Goal: Information Seeking & Learning: Find specific fact

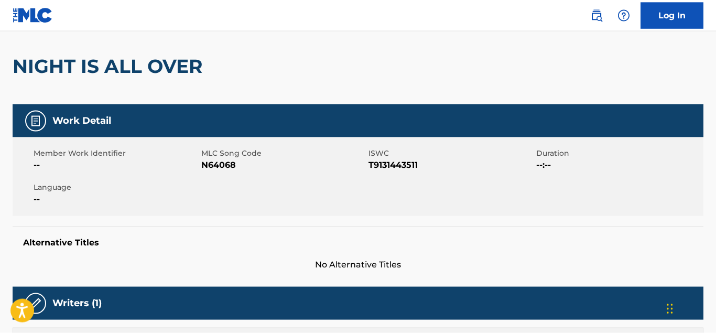
scroll to position [76, 0]
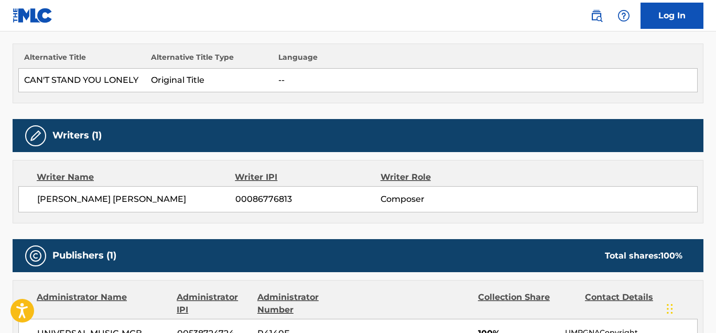
scroll to position [303, 0]
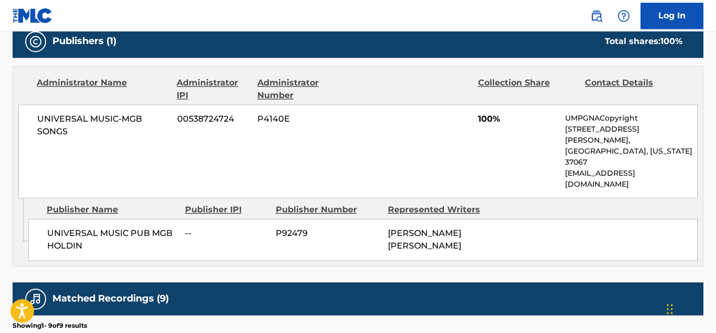
scroll to position [468, 0]
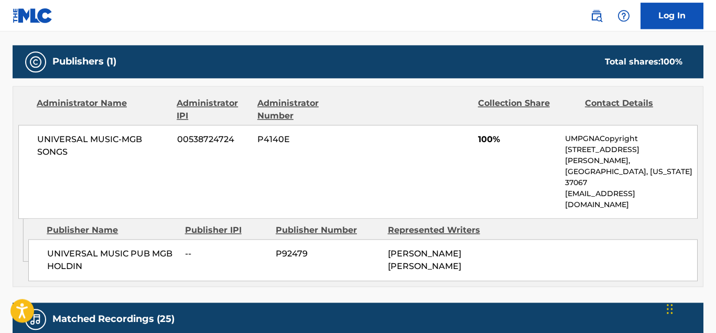
scroll to position [451, 0]
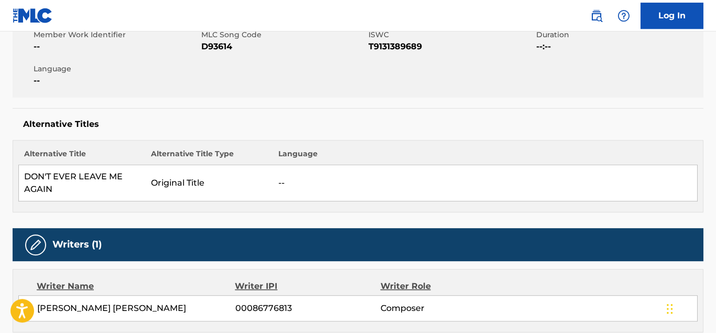
scroll to position [154, 0]
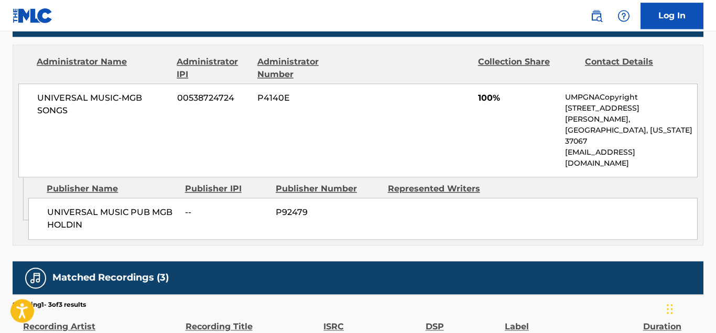
scroll to position [542, 0]
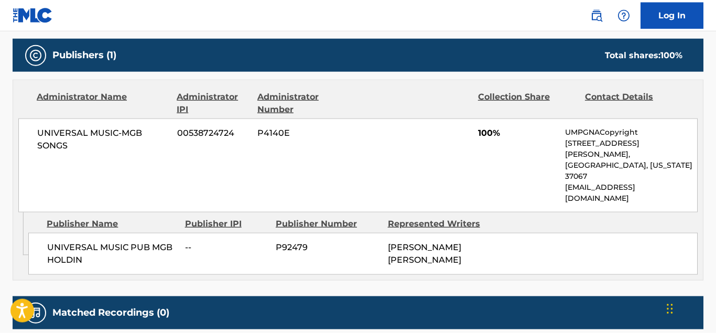
scroll to position [509, 0]
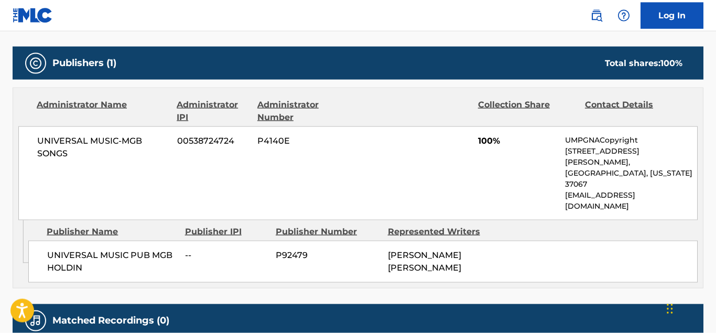
scroll to position [544, 0]
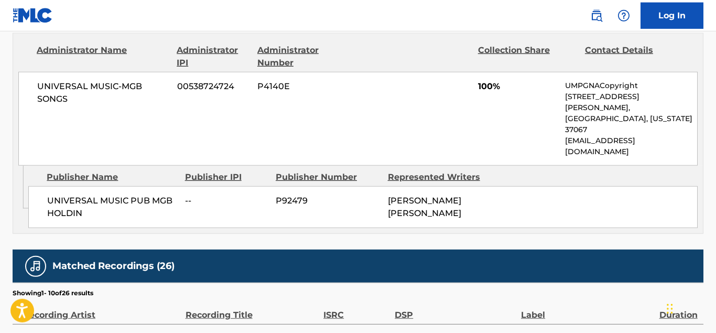
scroll to position [499, 0]
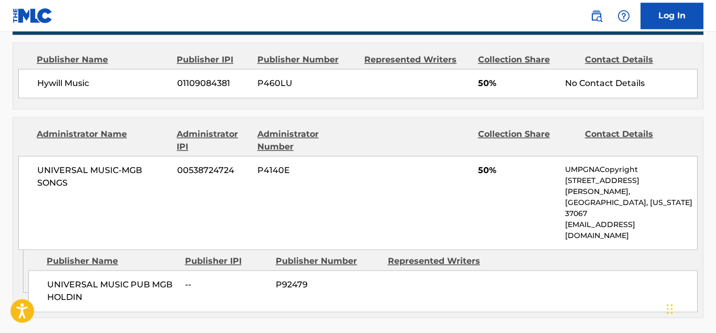
scroll to position [772, 0]
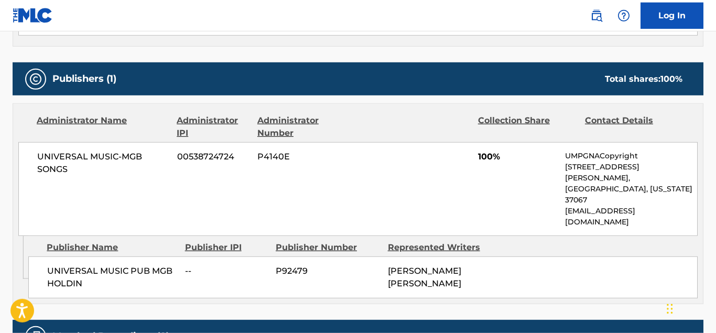
scroll to position [432, 0]
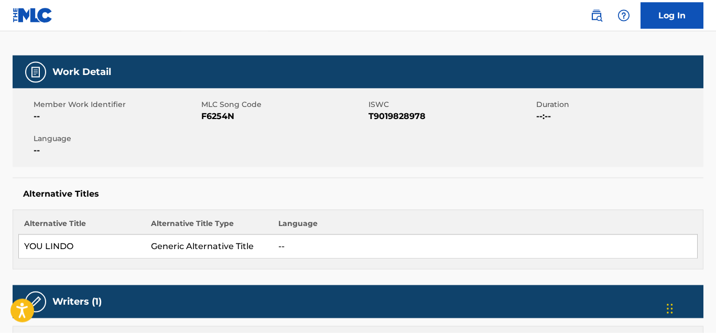
scroll to position [135, 0]
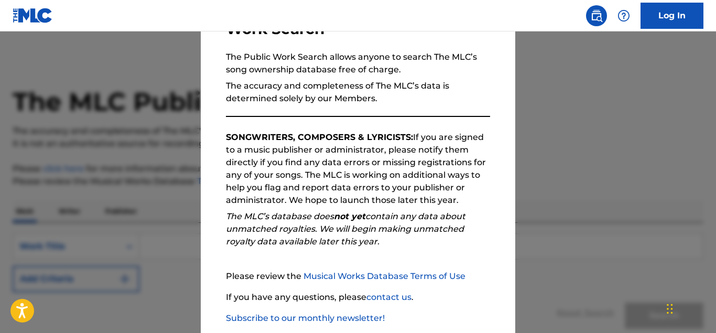
scroll to position [147, 0]
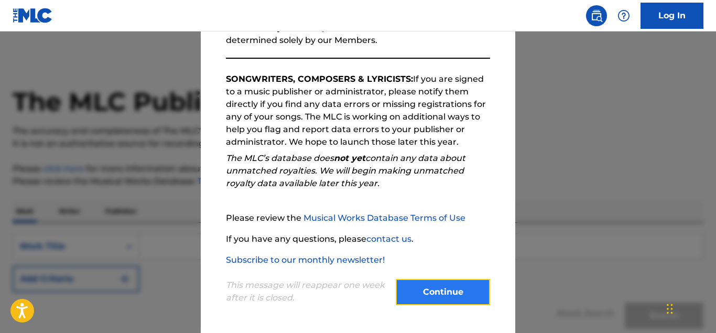
click at [466, 295] on button "Continue" at bounding box center [443, 292] width 94 height 26
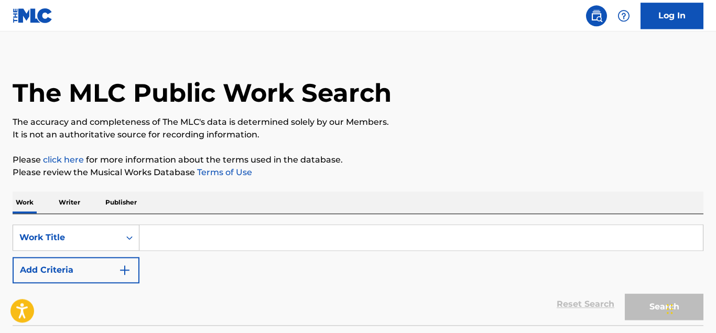
scroll to position [0, 0]
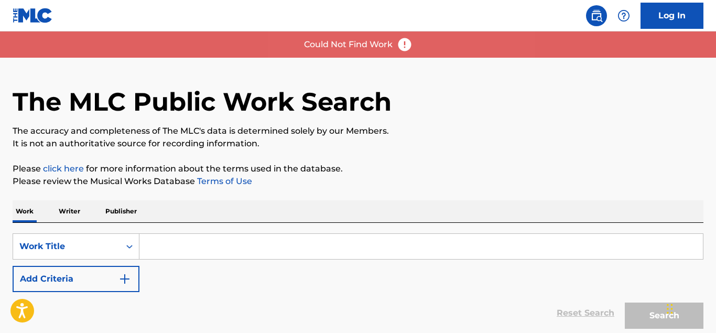
click at [174, 246] on input "Search Form" at bounding box center [421, 246] width 564 height 25
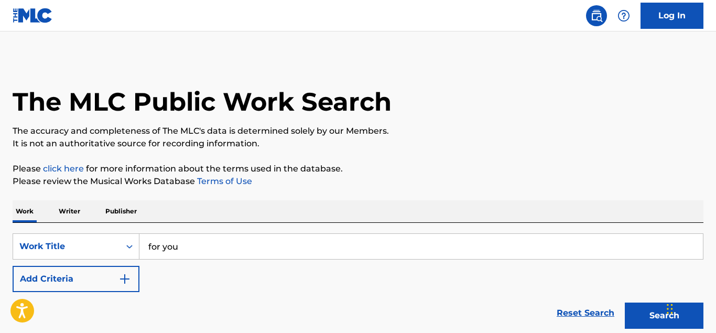
type input "for you"
click at [625, 303] on button "Search" at bounding box center [664, 316] width 79 height 26
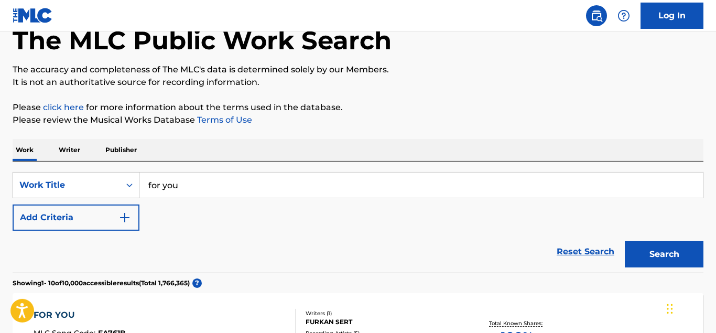
scroll to position [53, 0]
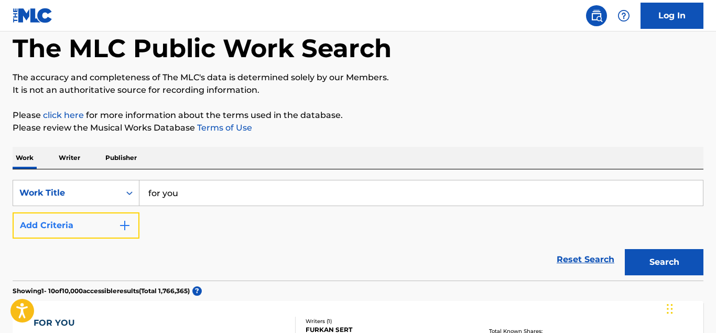
click at [126, 228] on img "Search Form" at bounding box center [124, 225] width 13 height 13
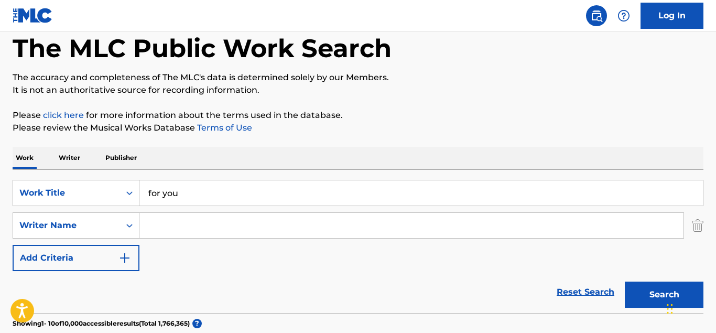
click at [166, 219] on input "Search Form" at bounding box center [411, 225] width 544 height 25
type input "[PERSON_NAME]"
click at [625, 282] on button "Search" at bounding box center [664, 295] width 79 height 26
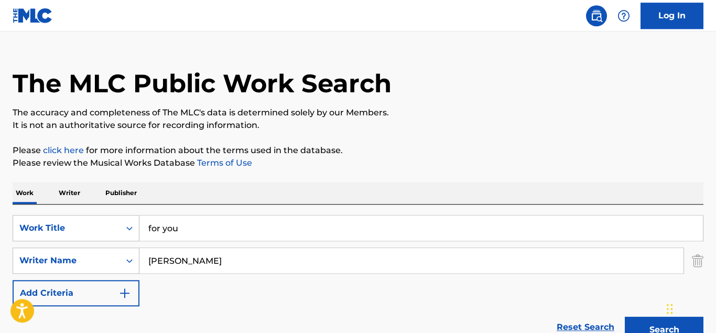
scroll to position [0, 0]
